Goal: Task Accomplishment & Management: Manage account settings

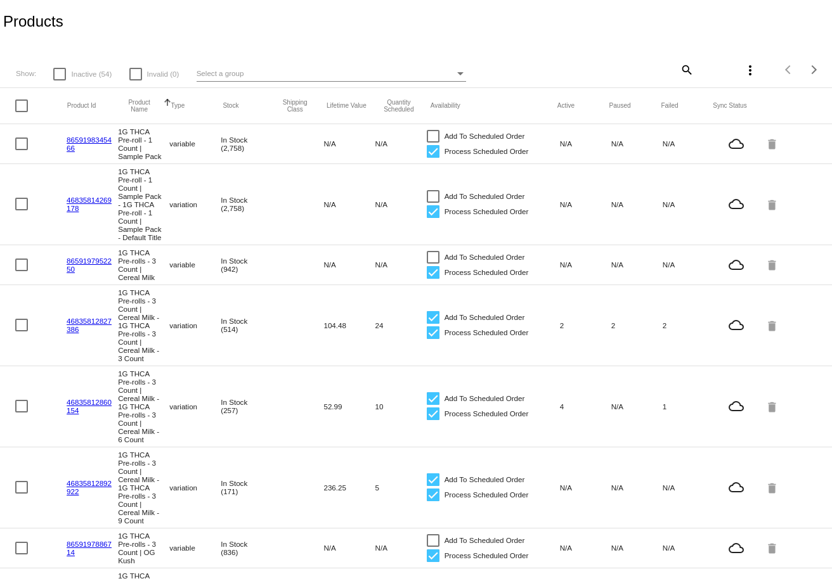
click at [689, 72] on mat-icon "search" at bounding box center [685, 70] width 15 height 20
click at [606, 68] on input "Search" at bounding box center [624, 68] width 138 height 10
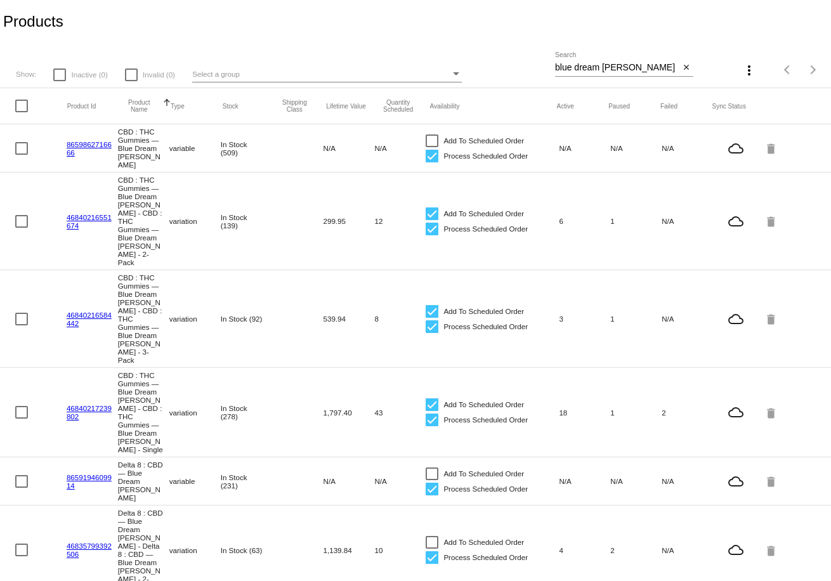
click at [602, 62] on div "blue dream berry Search" at bounding box center [617, 64] width 125 height 25
click at [602, 65] on input "blue dream berry" at bounding box center [617, 68] width 125 height 10
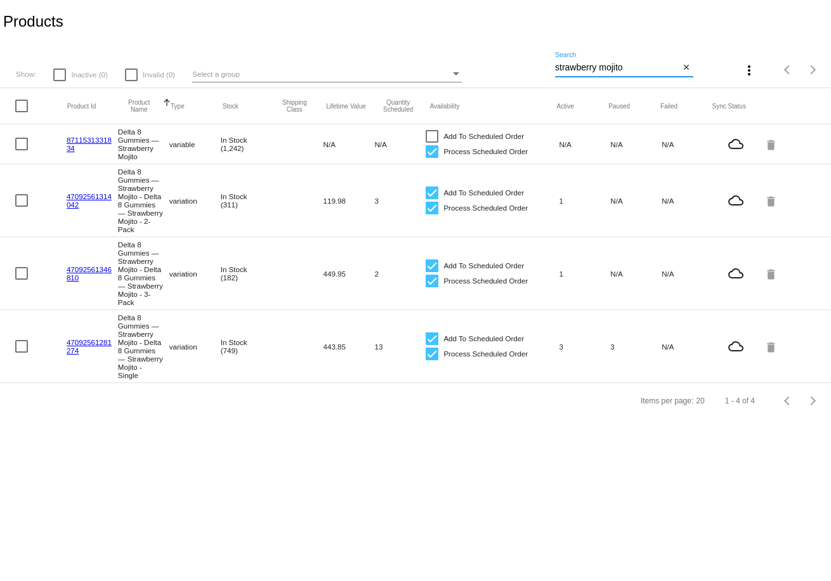
click at [604, 70] on input "strawberry mojito" at bounding box center [617, 68] width 125 height 10
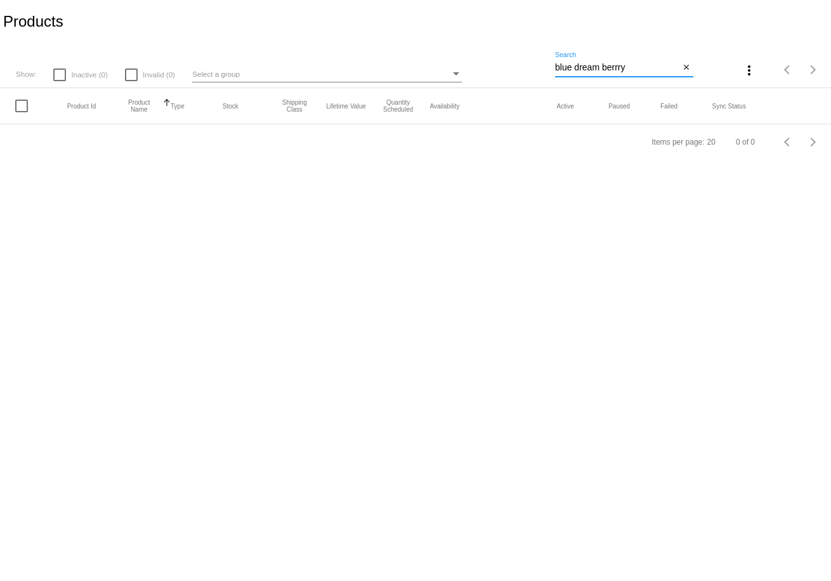
click at [593, 70] on input "blue dream berrry" at bounding box center [617, 68] width 125 height 10
click at [619, 69] on input "blue dream berrry" at bounding box center [617, 68] width 125 height 10
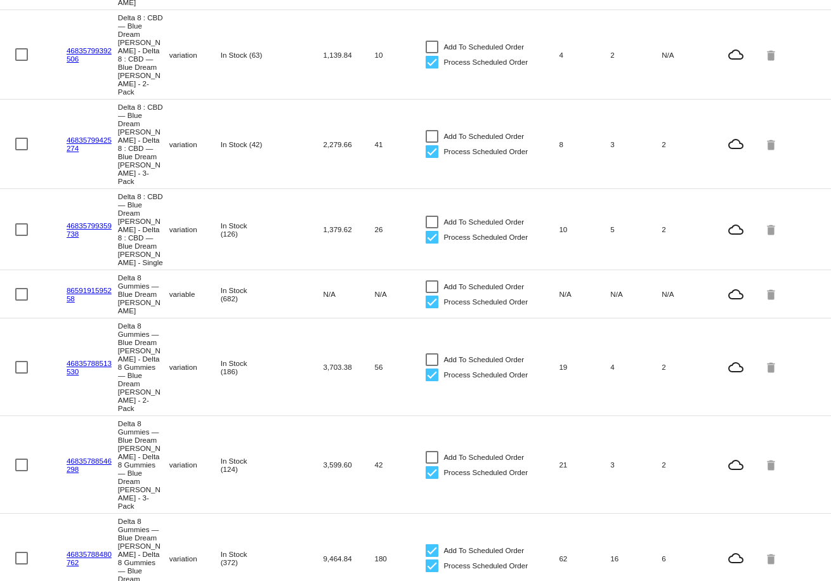
scroll to position [484, 0]
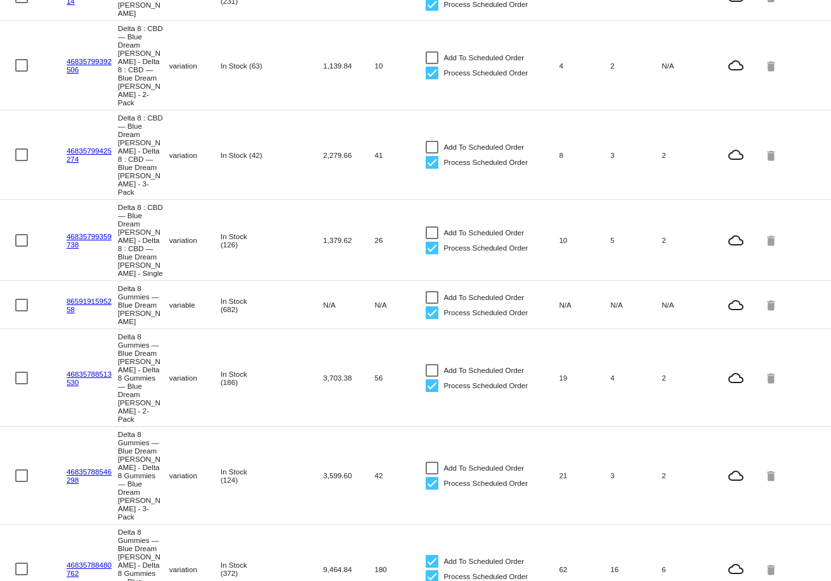
type input "blue dream berry"
click at [434, 462] on div at bounding box center [431, 468] width 13 height 13
click at [432, 474] on input "Add To Scheduled Order" at bounding box center [431, 474] width 1 height 1
checkbox input "true"
click at [433, 364] on div at bounding box center [431, 370] width 13 height 13
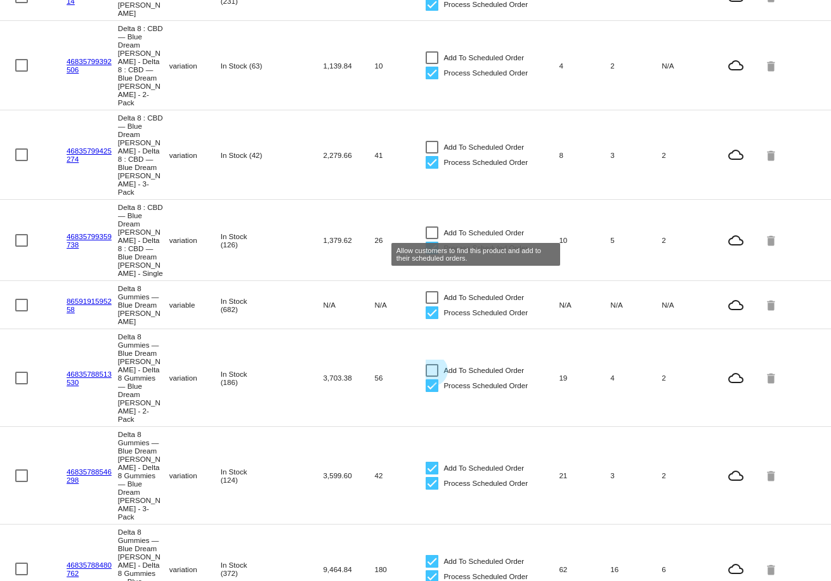
click at [432, 377] on input "Add To Scheduled Order" at bounding box center [431, 377] width 1 height 1
checkbox input "true"
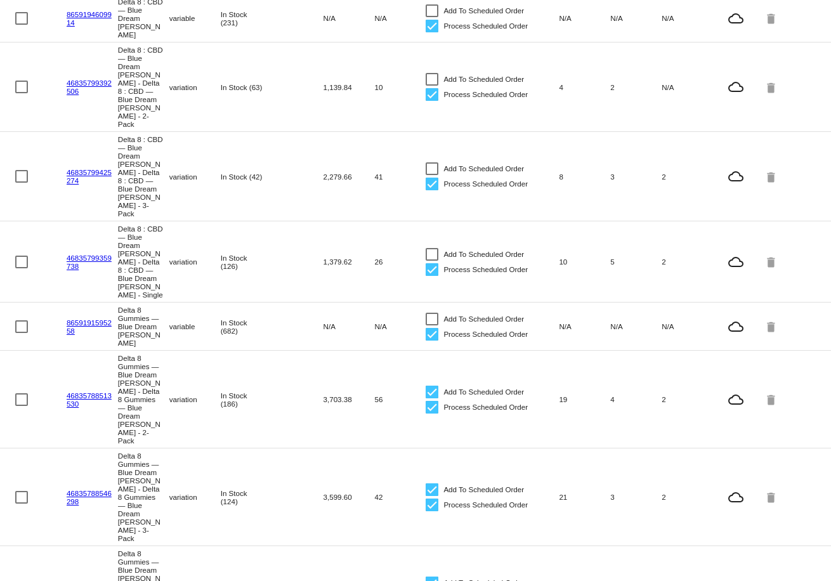
scroll to position [462, 0]
drag, startPoint x: 146, startPoint y: 439, endPoint x: 117, endPoint y: 235, distance: 206.2
click at [117, 235] on mat-table "Product Id Product Name Sorted by ProductName ascending Type Stock Shipping Cla…" at bounding box center [415, 286] width 831 height 1318
click at [148, 547] on mat-cell "Delta 8 Gummies — Blue Dream Berry - Delta 8 Gummies — Blue Dream Berry - Single" at bounding box center [143, 591] width 51 height 89
drag, startPoint x: 145, startPoint y: 437, endPoint x: 117, endPoint y: 381, distance: 63.2
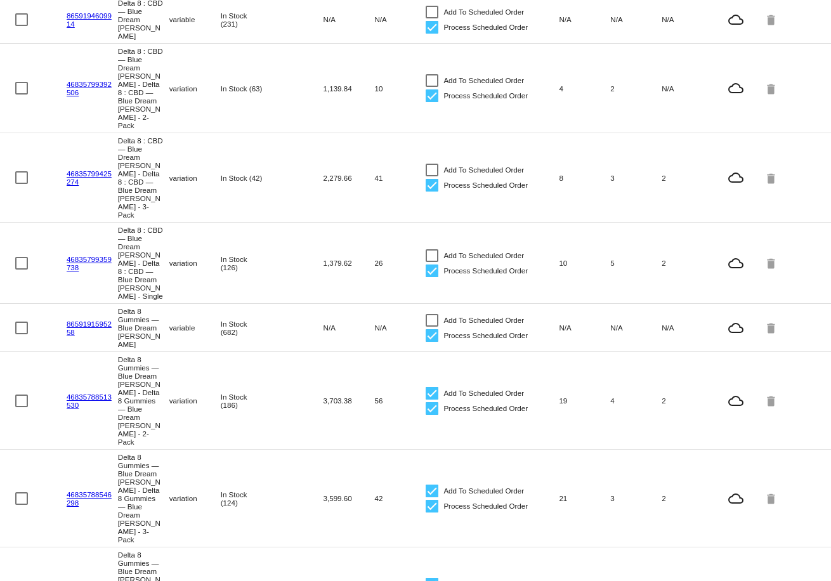
click at [118, 547] on mat-cell "Delta 8 Gummies — Blue Dream Berry - Delta 8 Gummies — Blue Dream Berry - Single" at bounding box center [143, 591] width 51 height 89
click at [165, 547] on mat-cell "Delta 8 Gummies — Blue Dream Berry - Delta 8 Gummies — Blue Dream Berry - Single" at bounding box center [143, 591] width 51 height 89
